Goal: Find contact information: Obtain details needed to contact an individual or organization

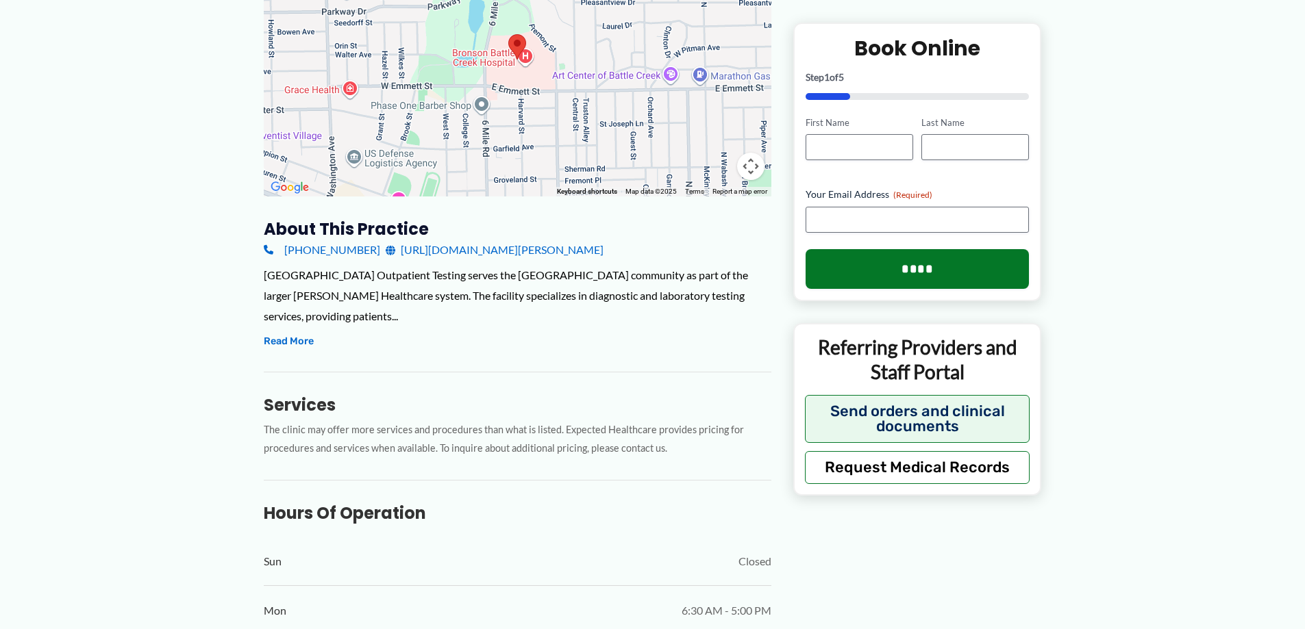
scroll to position [294, 0]
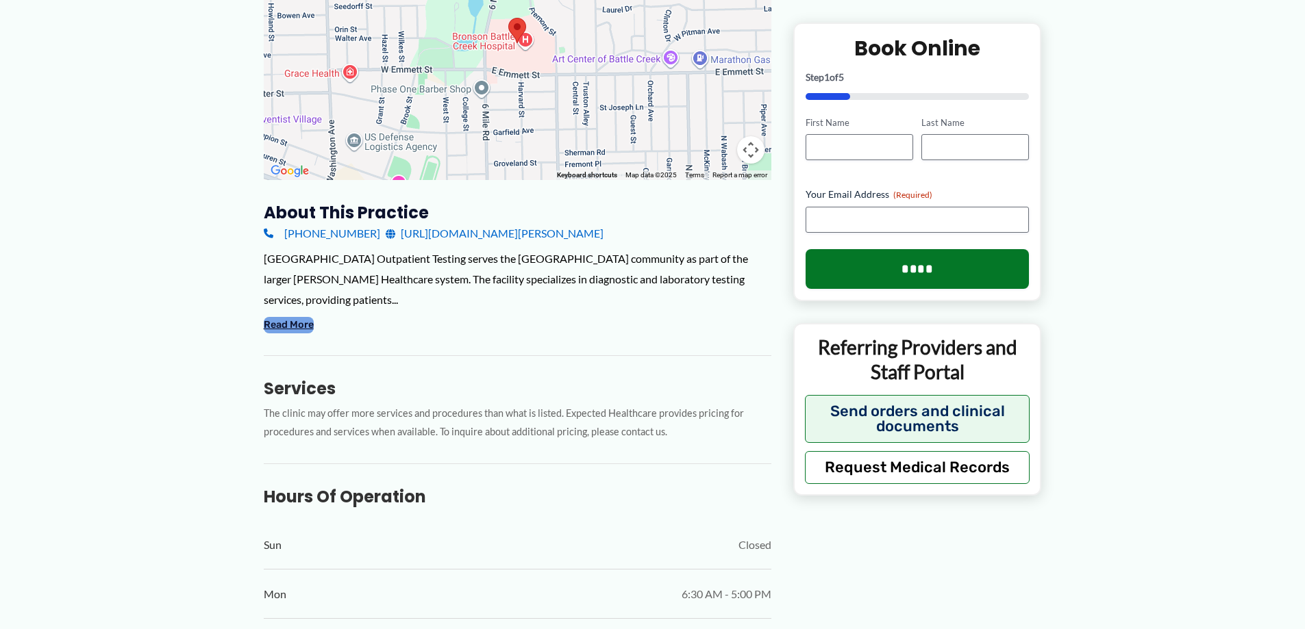
click at [289, 323] on button "Read More" at bounding box center [289, 325] width 50 height 16
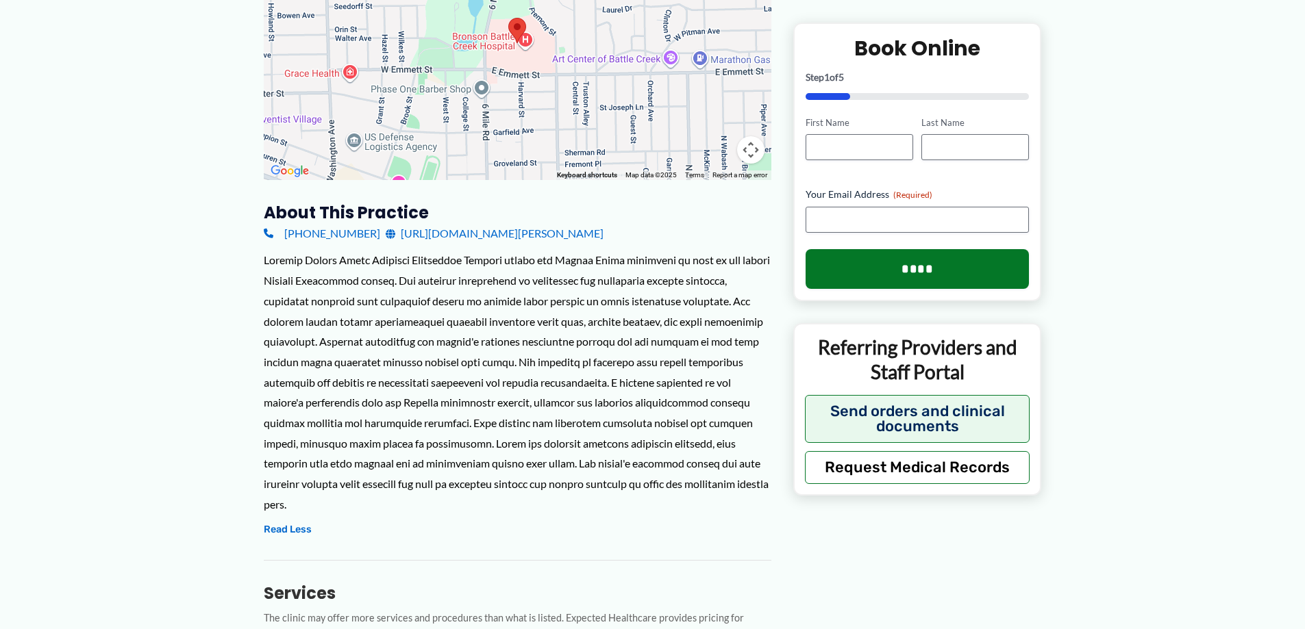
click at [581, 231] on link "[URL][DOMAIN_NAME][PERSON_NAME]" at bounding box center [495, 233] width 218 height 21
